Goal: Information Seeking & Learning: Learn about a topic

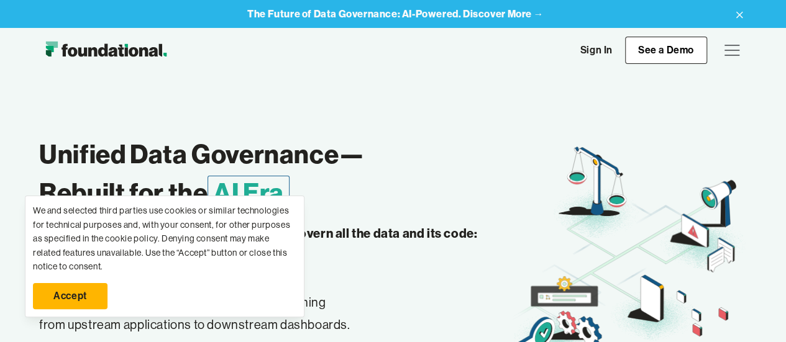
click at [68, 295] on link "Accept" at bounding box center [70, 296] width 75 height 26
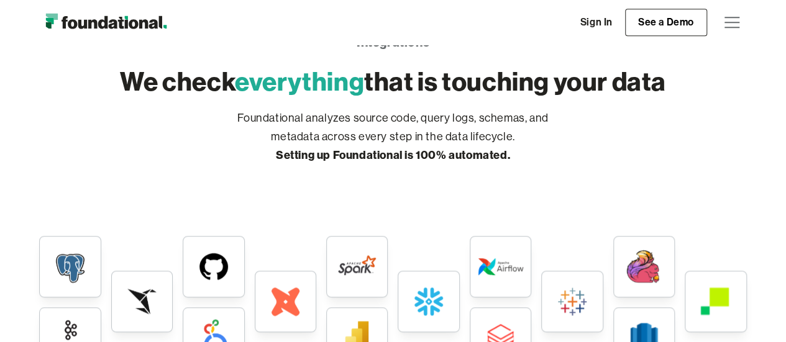
scroll to position [2545, 0]
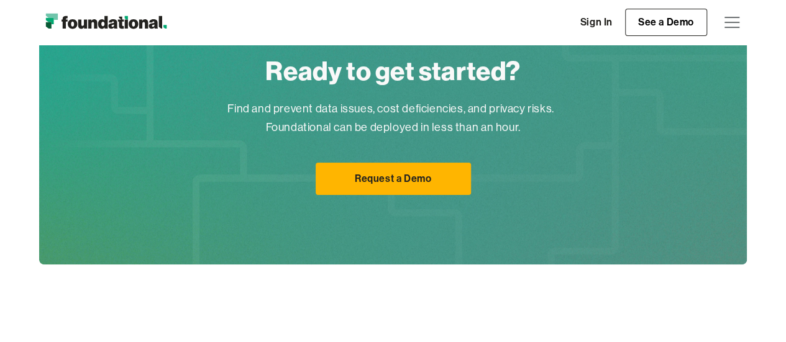
click at [726, 21] on div "menu" at bounding box center [732, 22] width 30 height 30
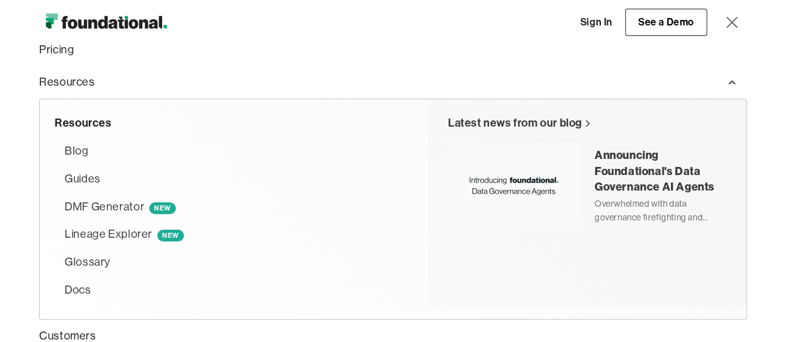
scroll to position [124, 0]
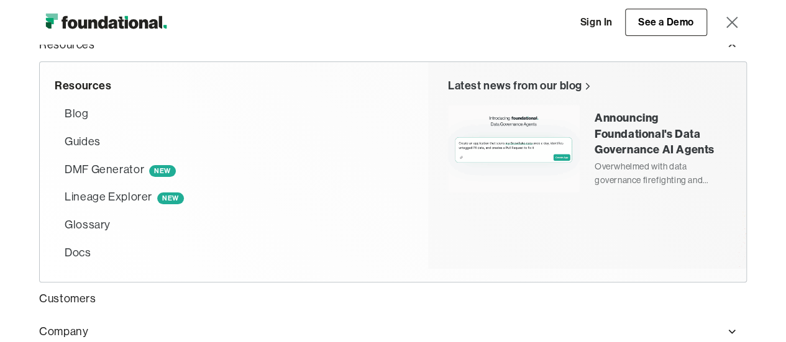
click at [636, 139] on div "Announcing Foundational's Data Governance AI Agents" at bounding box center [661, 133] width 132 height 47
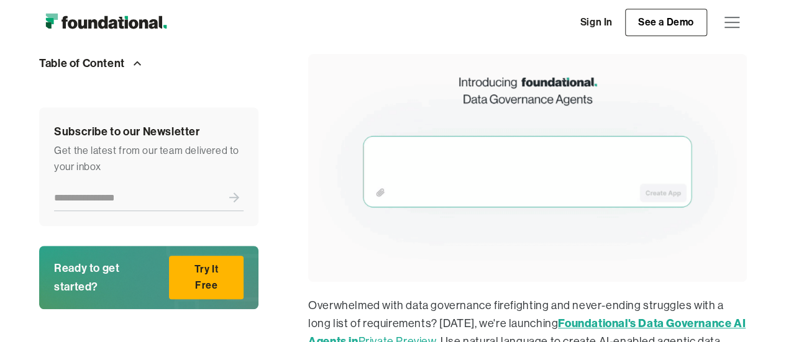
scroll to position [249, 0]
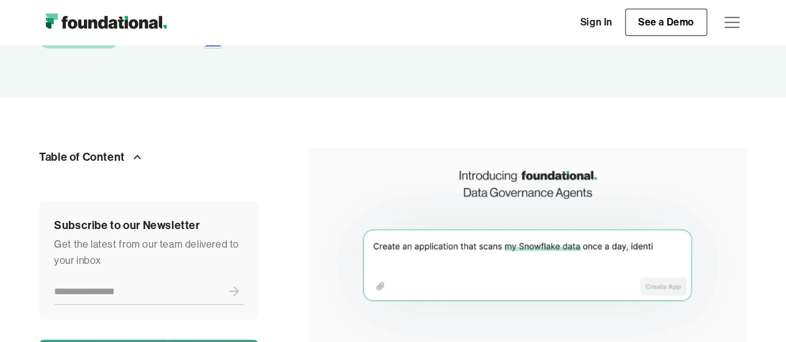
click at [728, 22] on div "menu" at bounding box center [732, 22] width 15 height 1
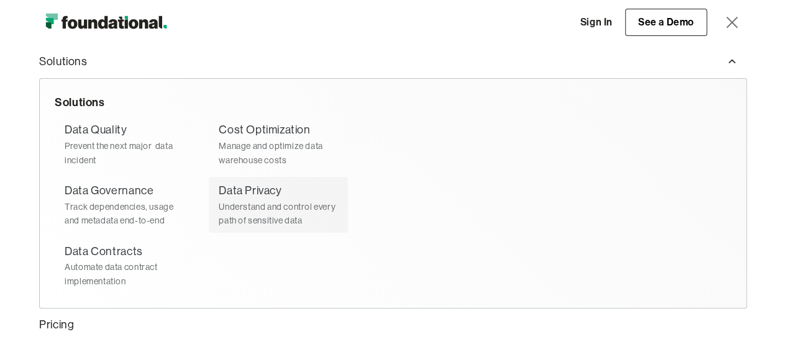
scroll to position [62, 0]
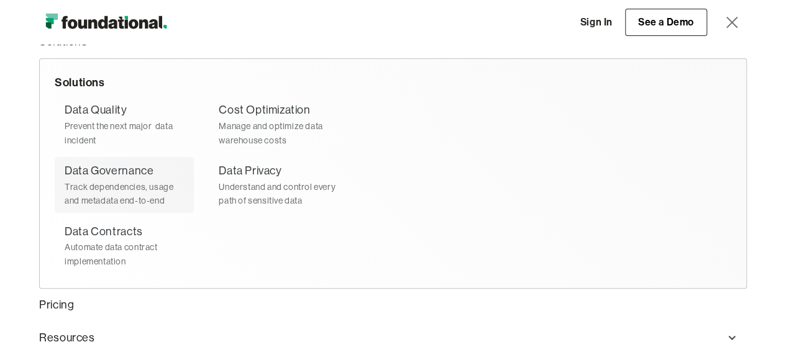
click at [114, 171] on div "Data Governance" at bounding box center [109, 171] width 89 height 18
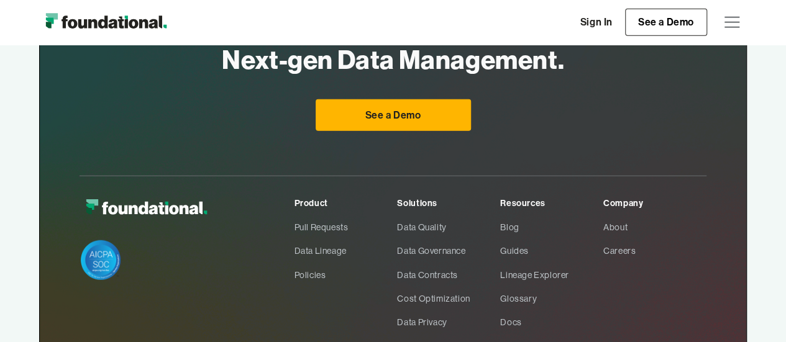
scroll to position [1740, 0]
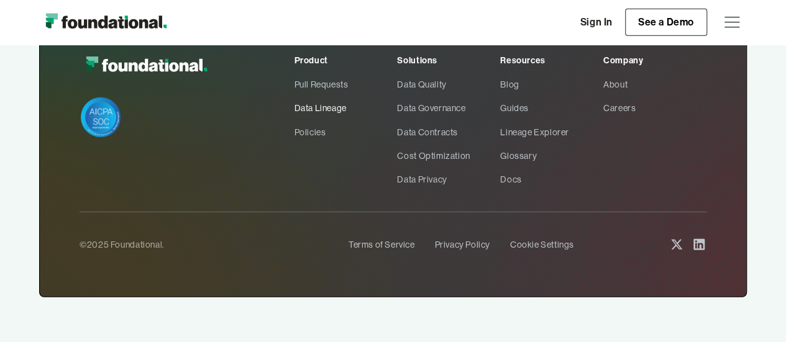
click at [319, 111] on link "Data Lineage" at bounding box center [346, 108] width 103 height 24
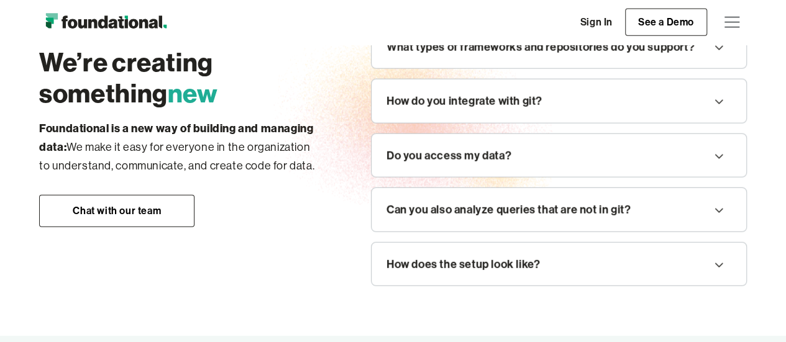
scroll to position [1367, 0]
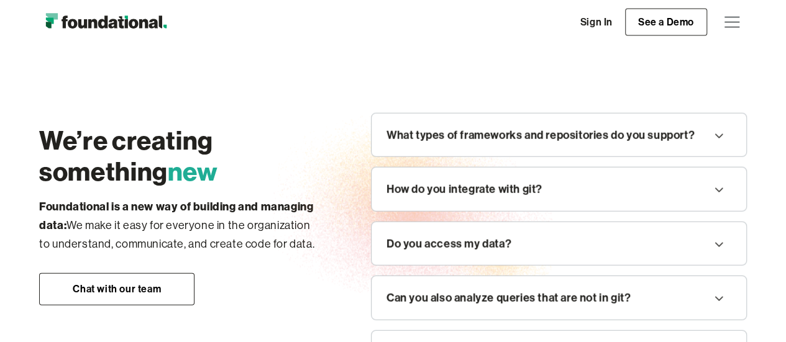
click at [722, 135] on icon at bounding box center [719, 136] width 15 height 20
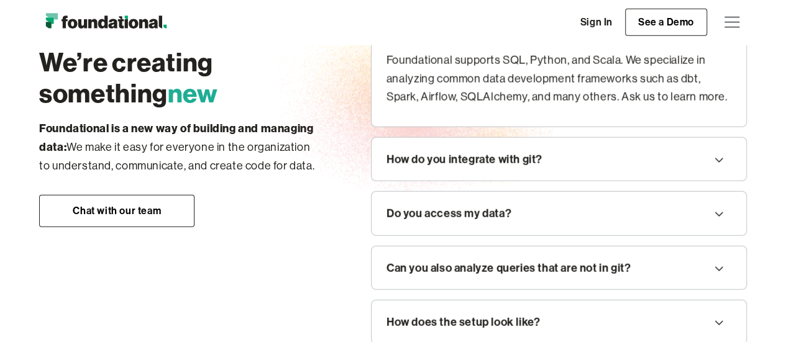
scroll to position [1492, 0]
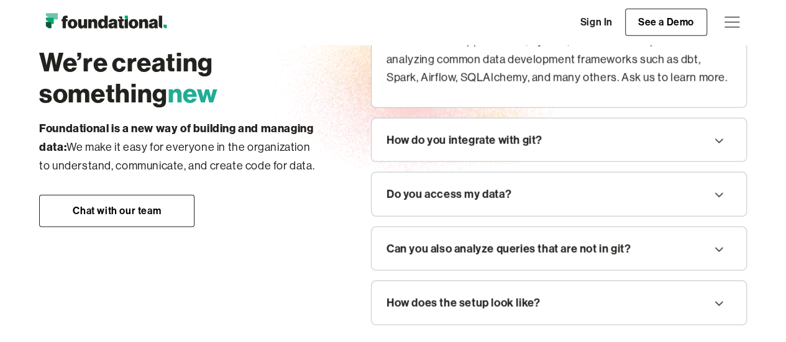
click at [722, 138] on icon at bounding box center [719, 141] width 15 height 20
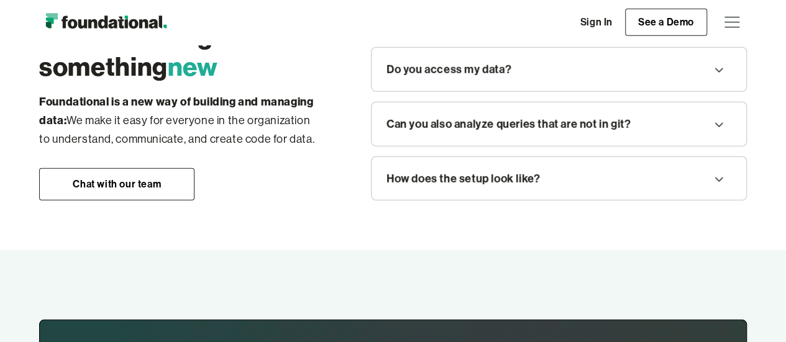
scroll to position [1678, 0]
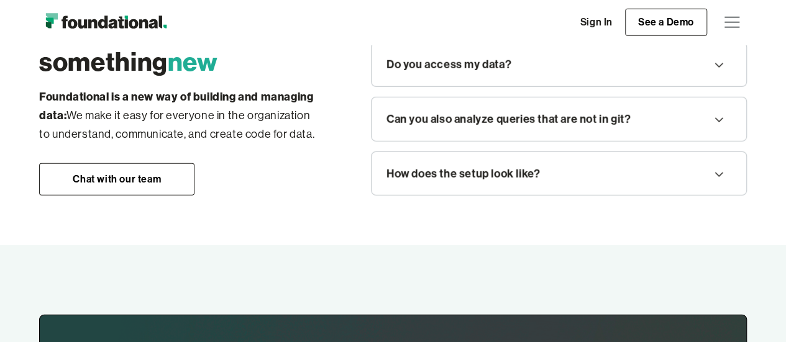
click at [715, 66] on icon at bounding box center [719, 65] width 15 height 20
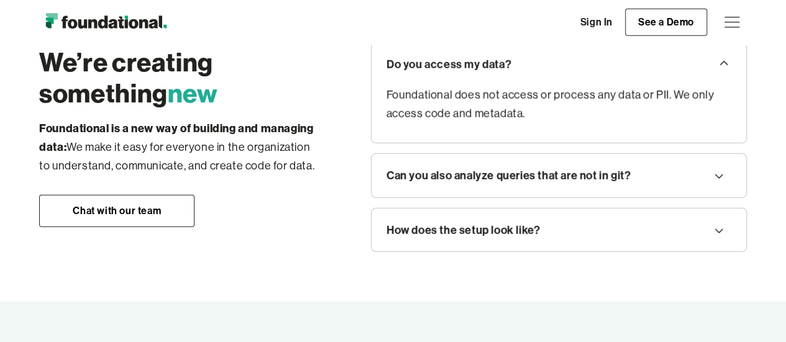
click at [720, 175] on icon at bounding box center [719, 177] width 8 height 4
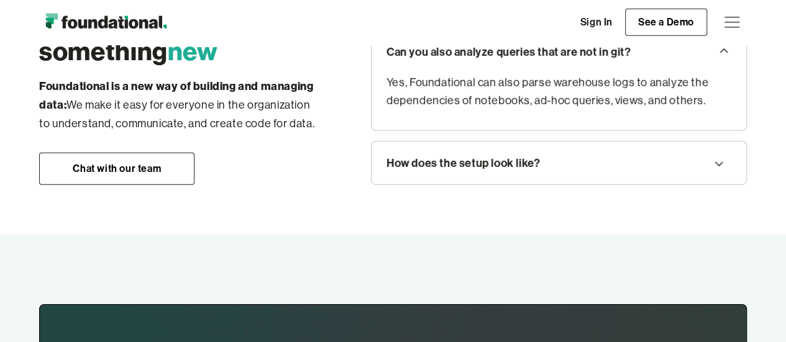
scroll to position [1740, 0]
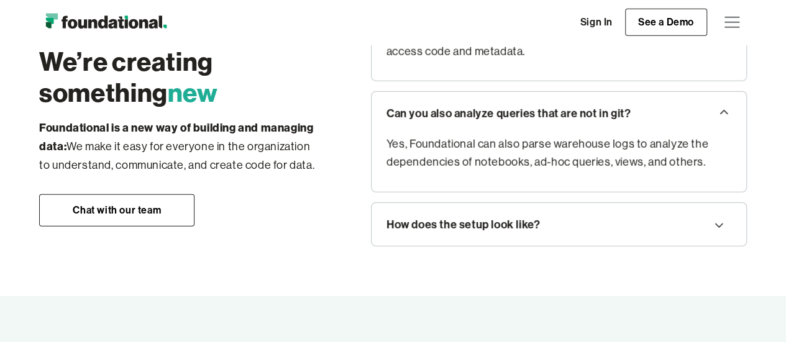
click at [716, 216] on icon at bounding box center [719, 226] width 15 height 20
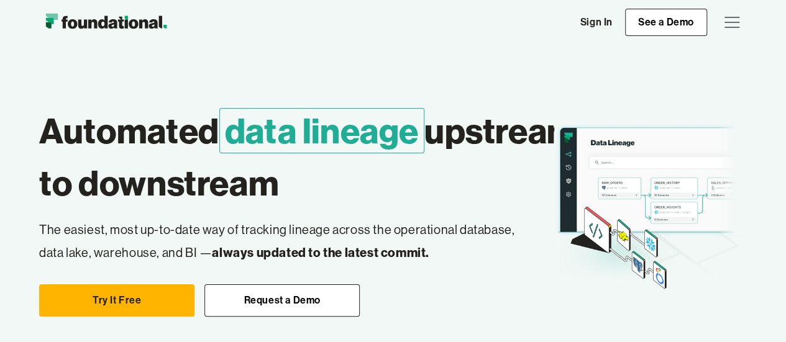
scroll to position [0, 0]
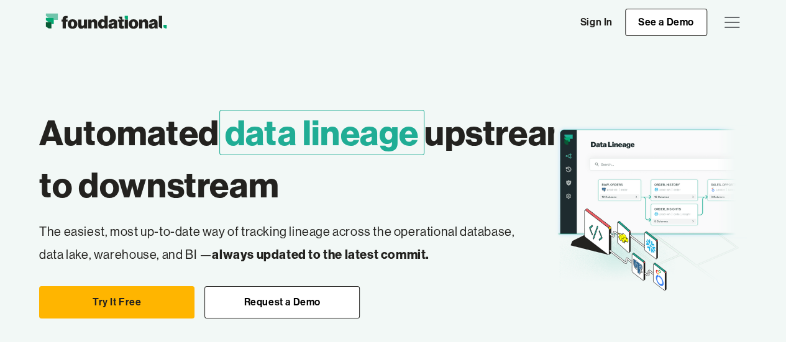
click at [140, 25] on img "home" at bounding box center [106, 22] width 134 height 25
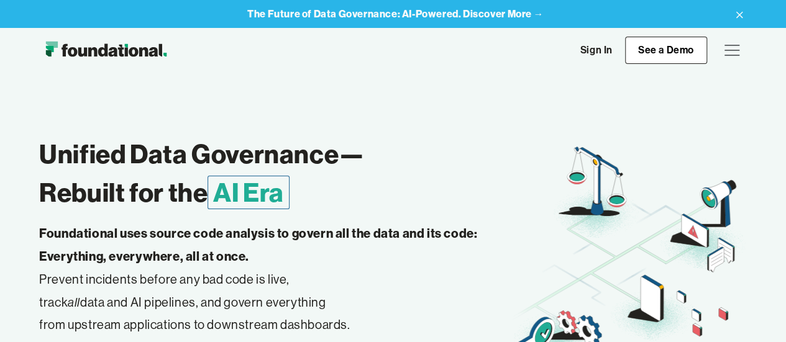
click at [726, 48] on div "menu" at bounding box center [732, 50] width 30 height 30
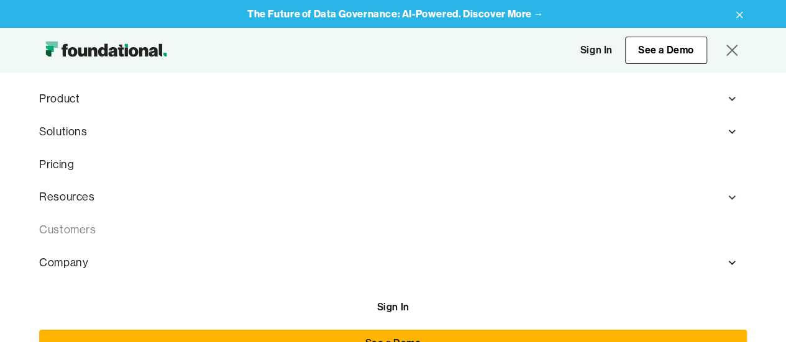
click at [59, 227] on link "Customers" at bounding box center [393, 230] width 708 height 33
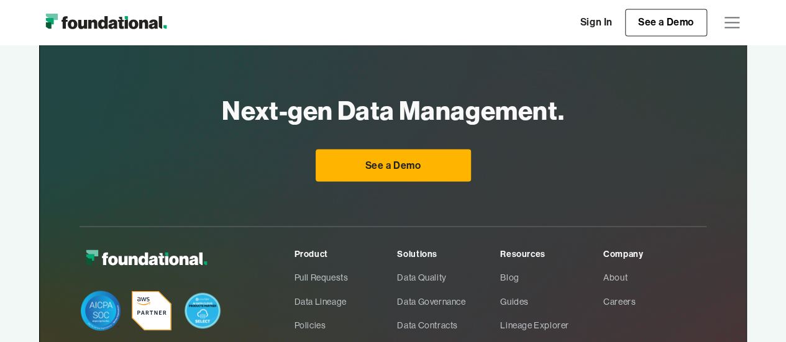
scroll to position [970, 0]
